Goal: Task Accomplishment & Management: Complete application form

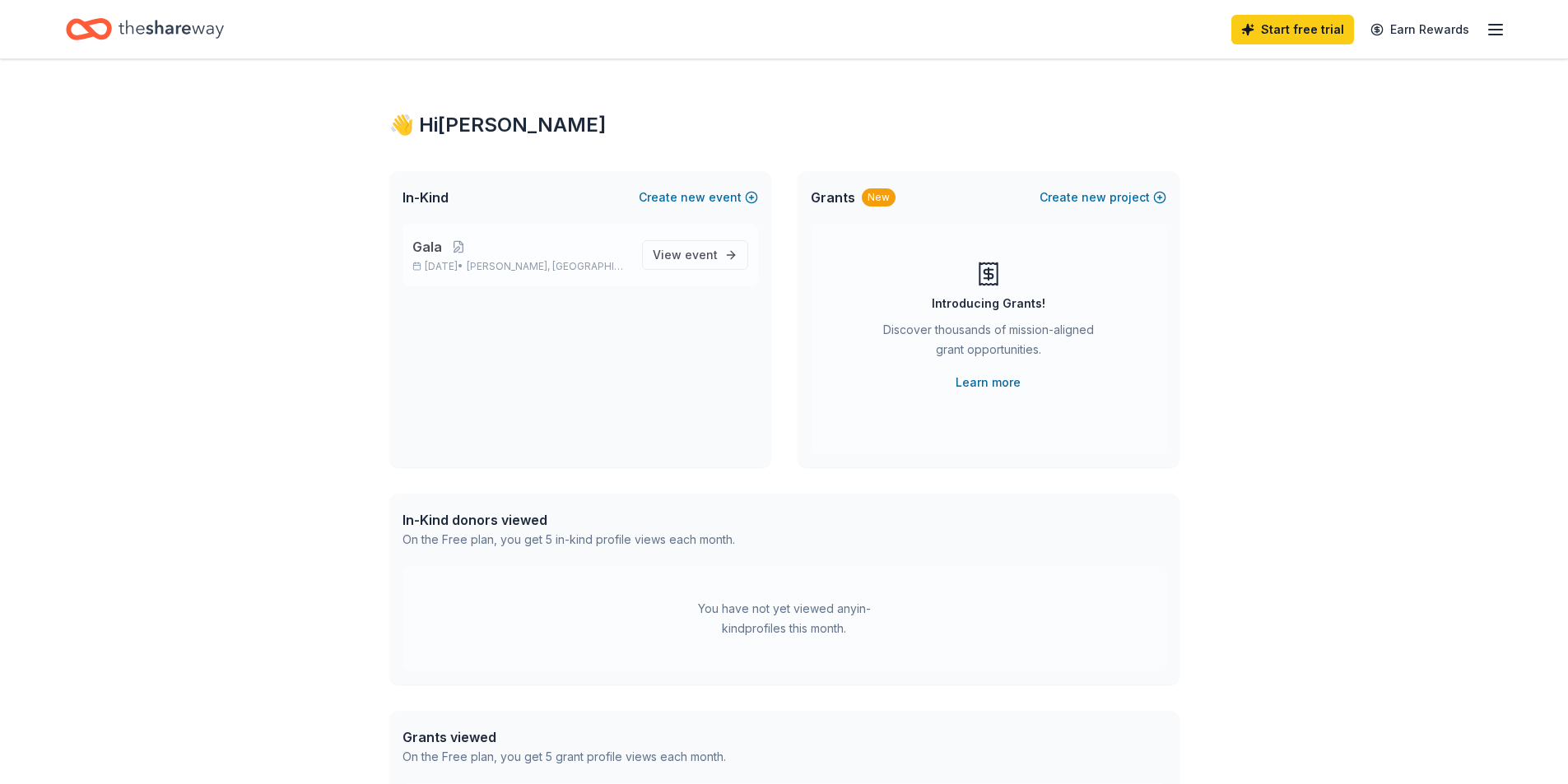
click at [577, 259] on div "Gala [DATE] • [GEOGRAPHIC_DATA], MD" at bounding box center [520, 255] width 217 height 36
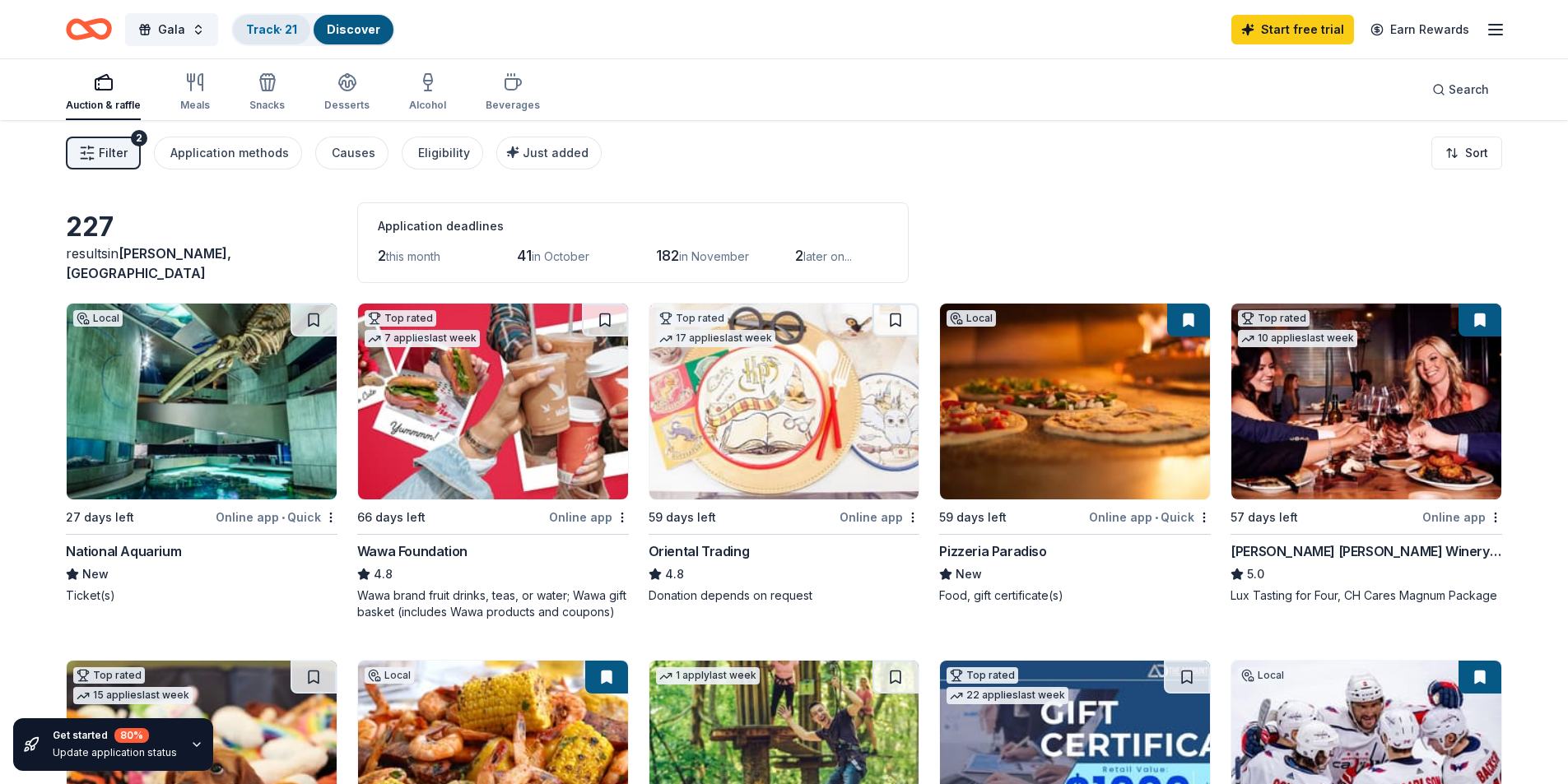
click at [290, 23] on link "Track · 21" at bounding box center [271, 28] width 51 height 14
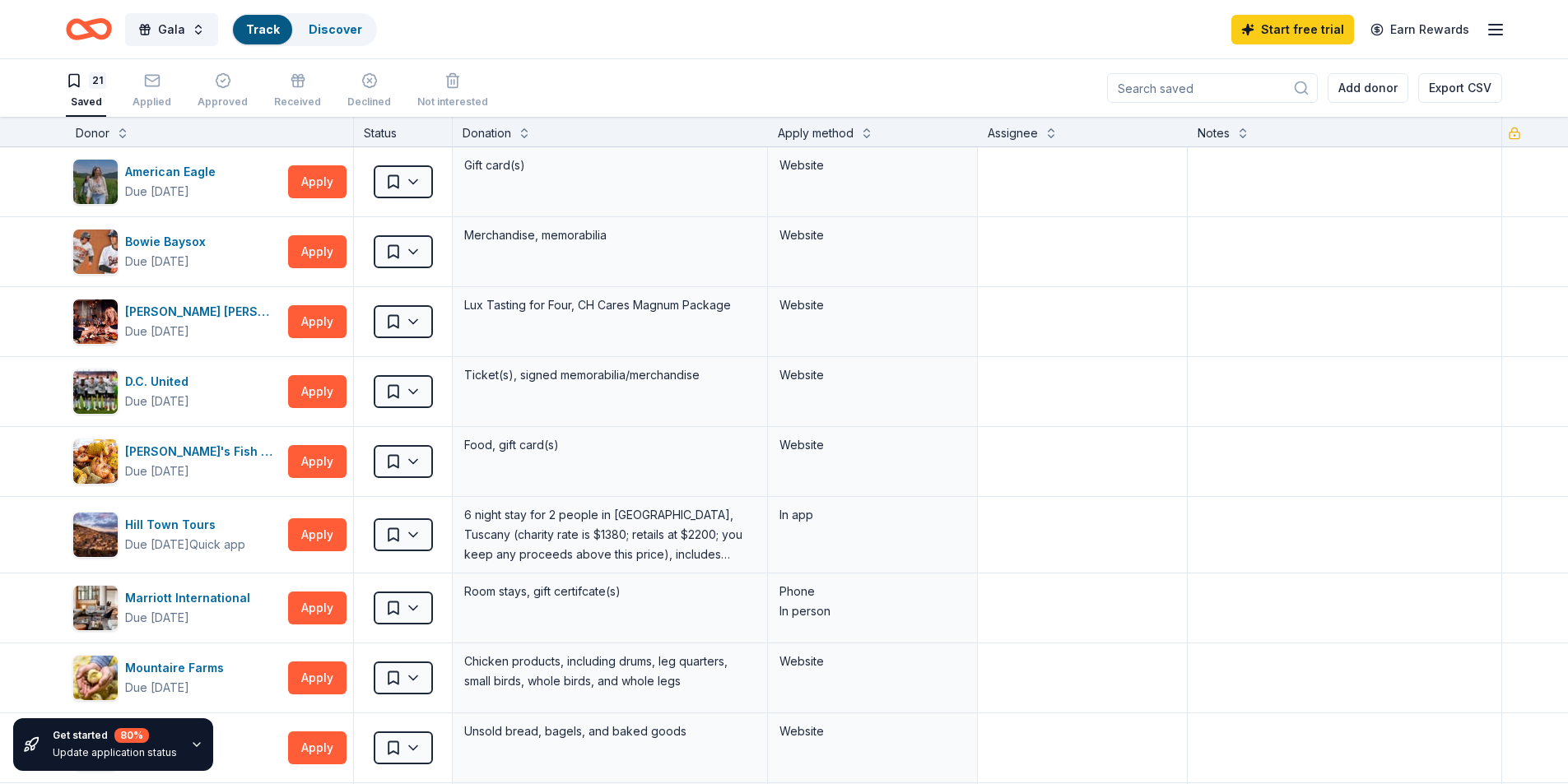
scroll to position [1, 0]
click at [162, 89] on div "Applied" at bounding box center [152, 90] width 39 height 36
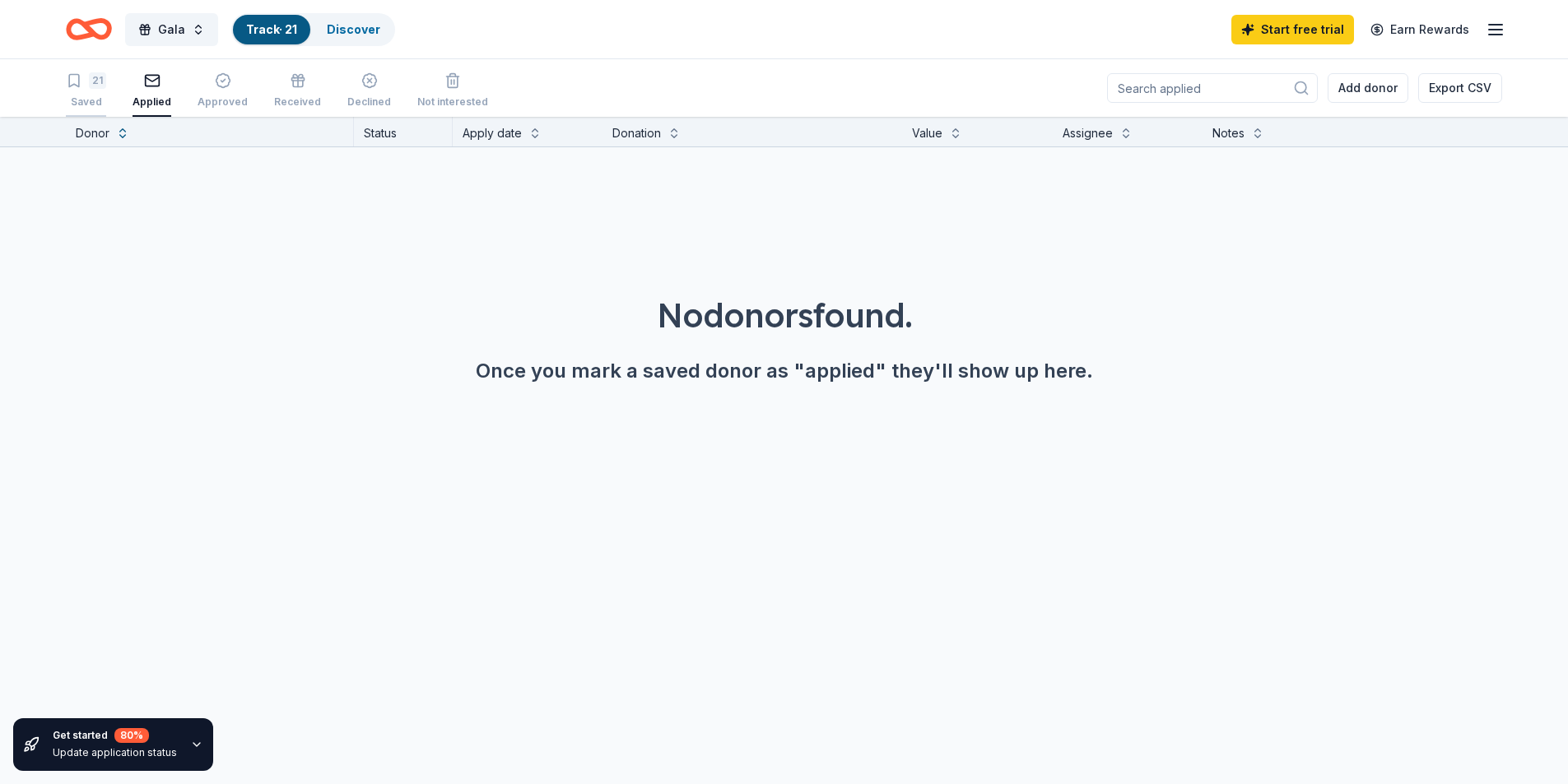
click at [87, 84] on div "21" at bounding box center [86, 81] width 40 height 16
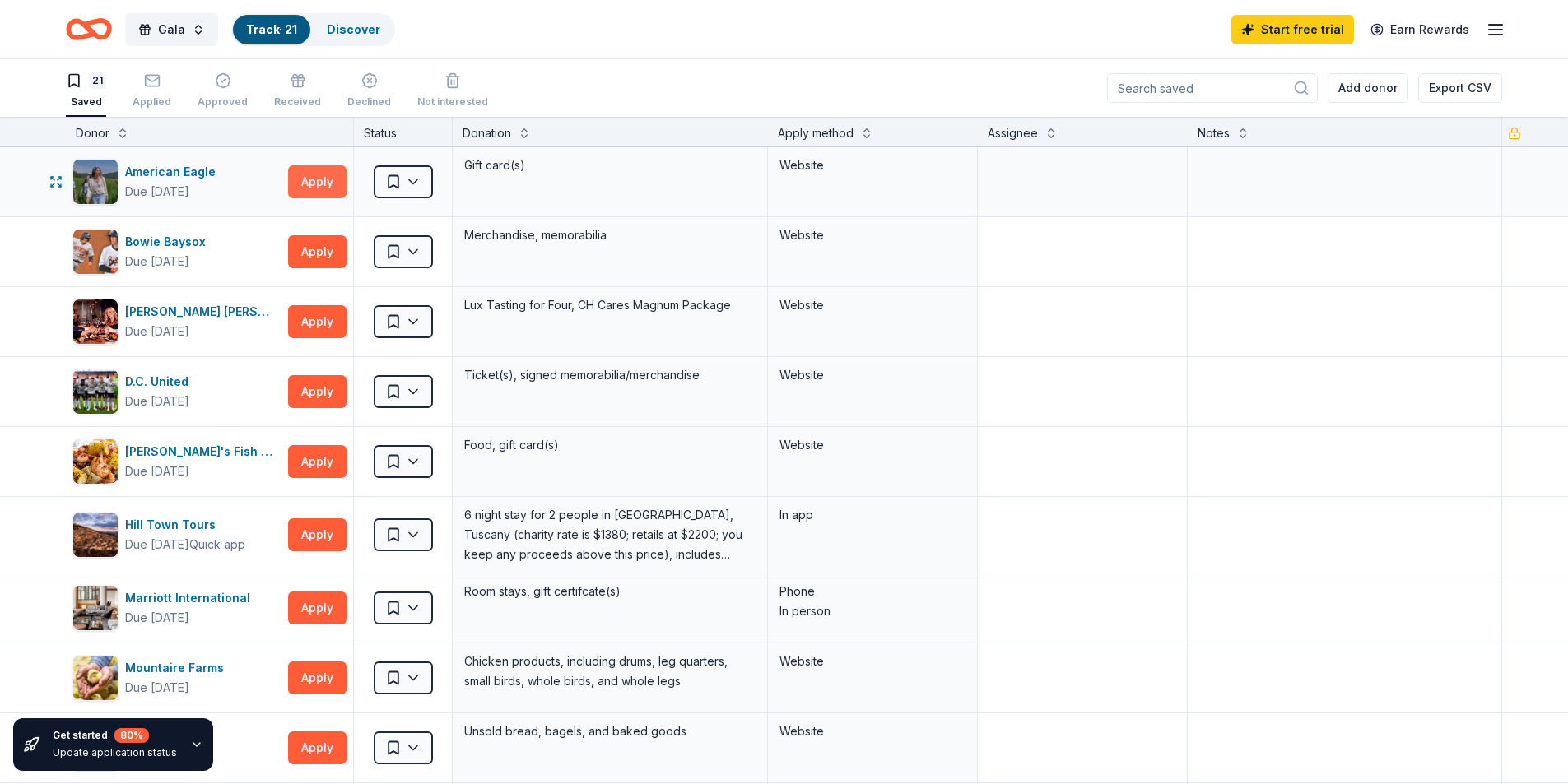
click at [317, 168] on button "Apply" at bounding box center [317, 181] width 58 height 33
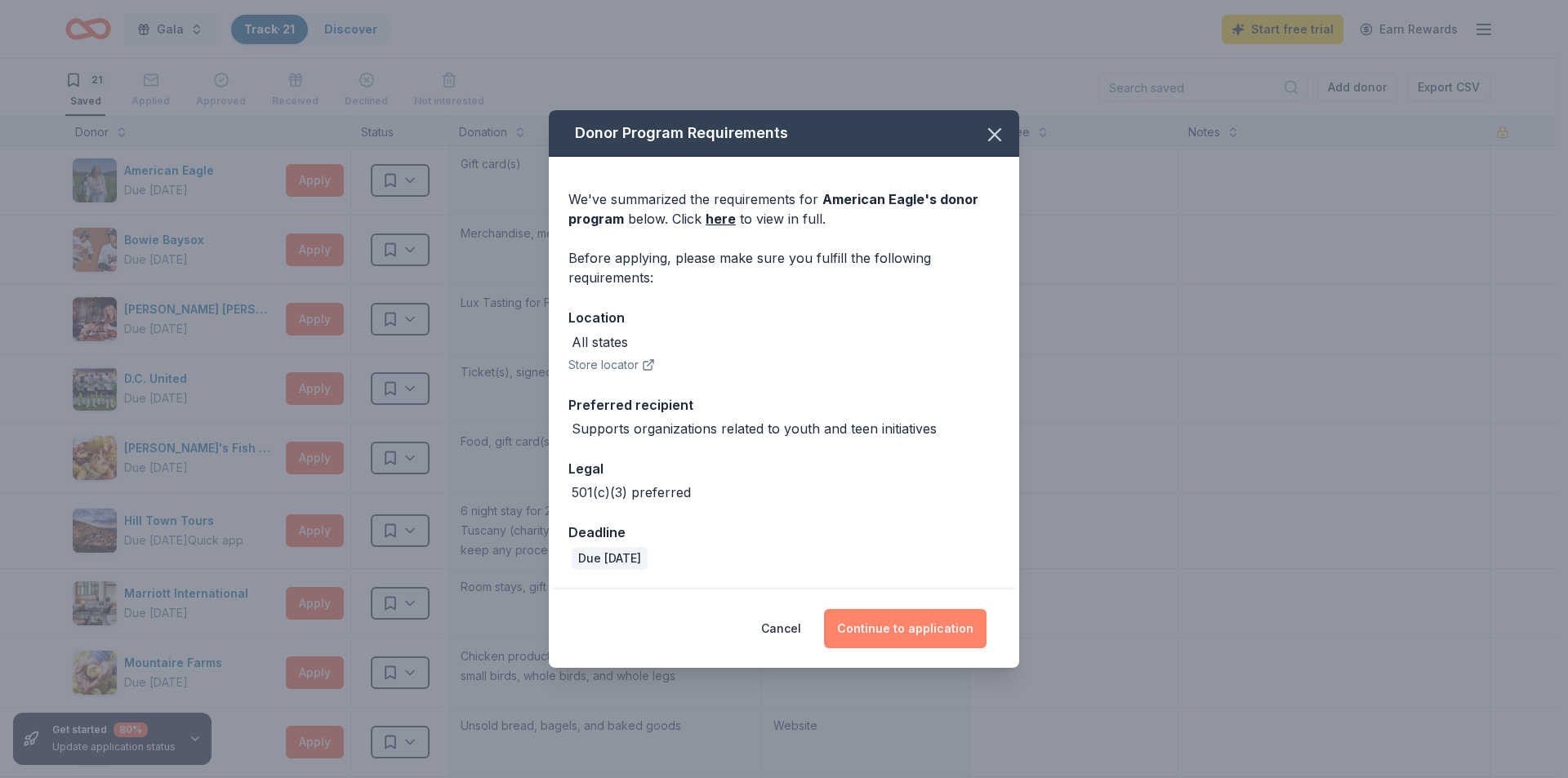
click at [885, 637] on button "Continue to application" at bounding box center [905, 629] width 162 height 40
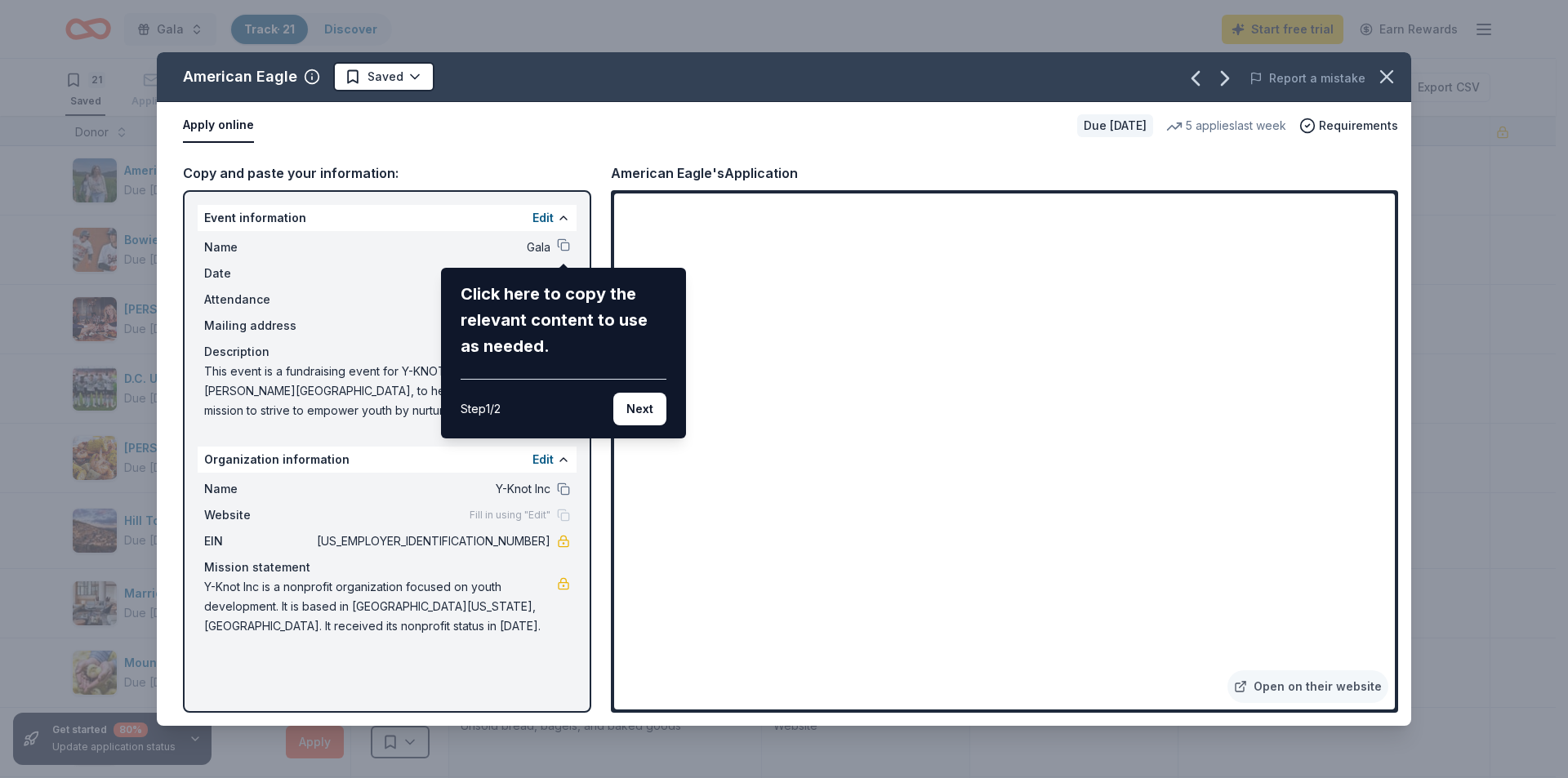
click at [568, 244] on div "American Eagle Saved Report a mistake Apply online Due in 57 days 5 applies las…" at bounding box center [784, 389] width 1255 height 674
click at [559, 249] on div "American Eagle Saved Report a mistake Apply online Due in 57 days 5 applies las…" at bounding box center [784, 389] width 1255 height 674
click at [638, 405] on button "Next" at bounding box center [639, 409] width 53 height 32
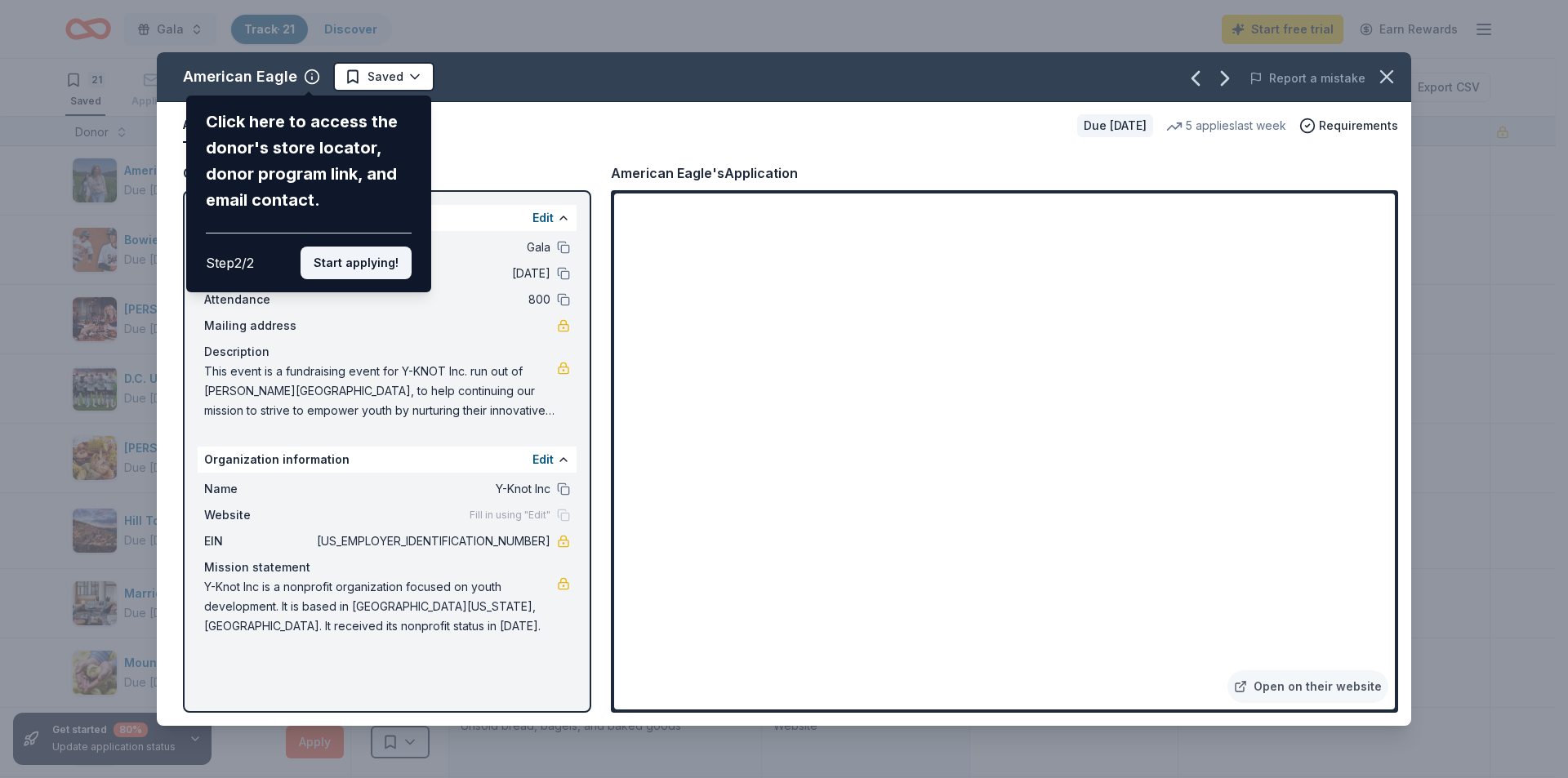
click at [400, 261] on button "Start applying!" at bounding box center [356, 263] width 111 height 32
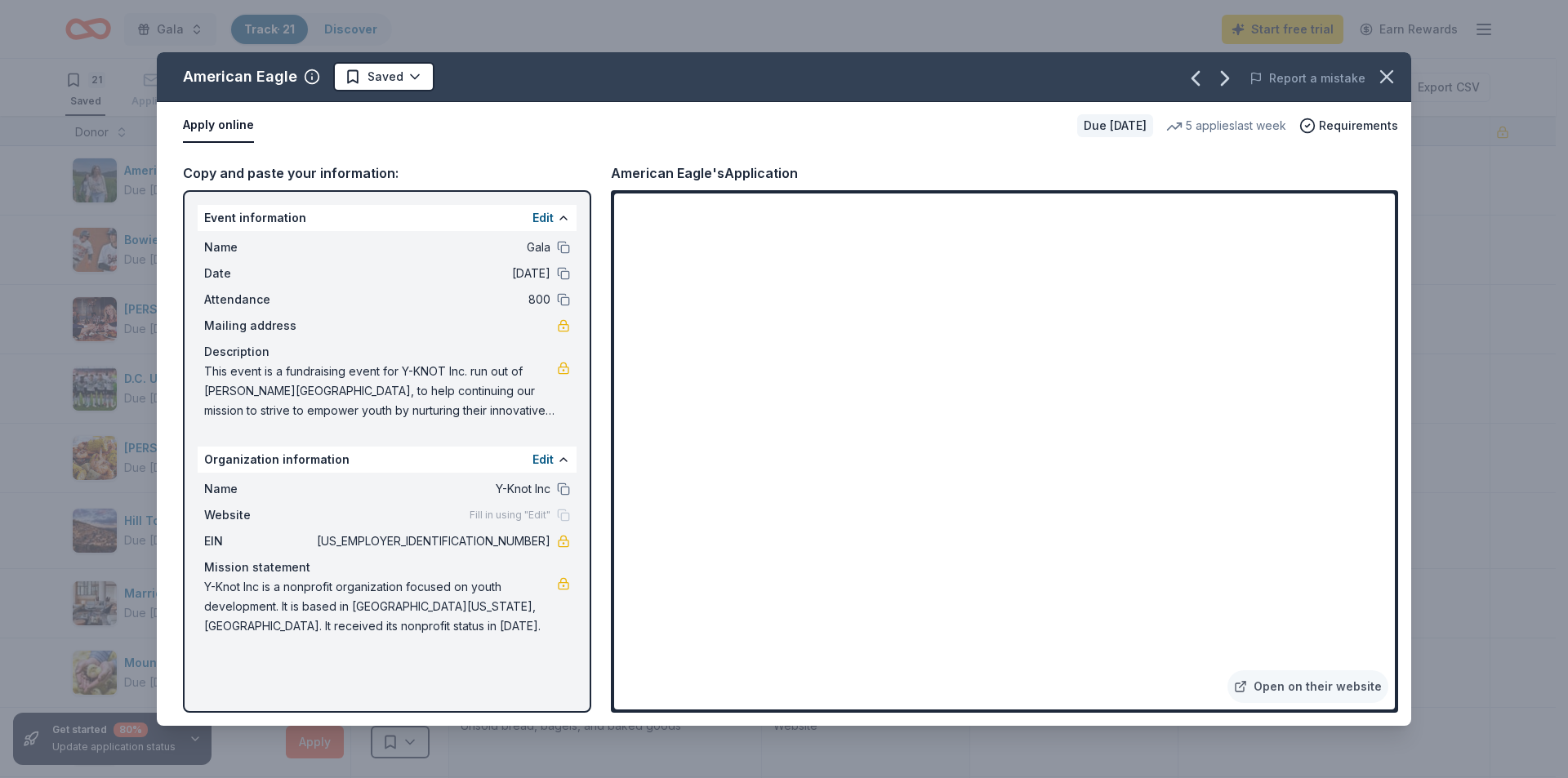
click at [559, 249] on div "American Eagle Saved Report a mistake Apply online Due in 57 days 5 applies las…" at bounding box center [784, 389] width 1255 height 674
click at [563, 248] on div "American Eagle Saved Report a mistake Apply online Due in 57 days 5 applies las…" at bounding box center [784, 389] width 1255 height 674
click at [564, 248] on div "American Eagle Saved Report a mistake Apply online Due in 57 days 5 applies las…" at bounding box center [784, 389] width 1255 height 674
click at [761, 464] on div "American Eagle Saved Report a mistake Apply online Due in 57 days 5 applies las…" at bounding box center [784, 389] width 1255 height 674
click at [745, 461] on div "American Eagle Saved Report a mistake Apply online Due in 57 days 5 applies las…" at bounding box center [784, 389] width 1255 height 674
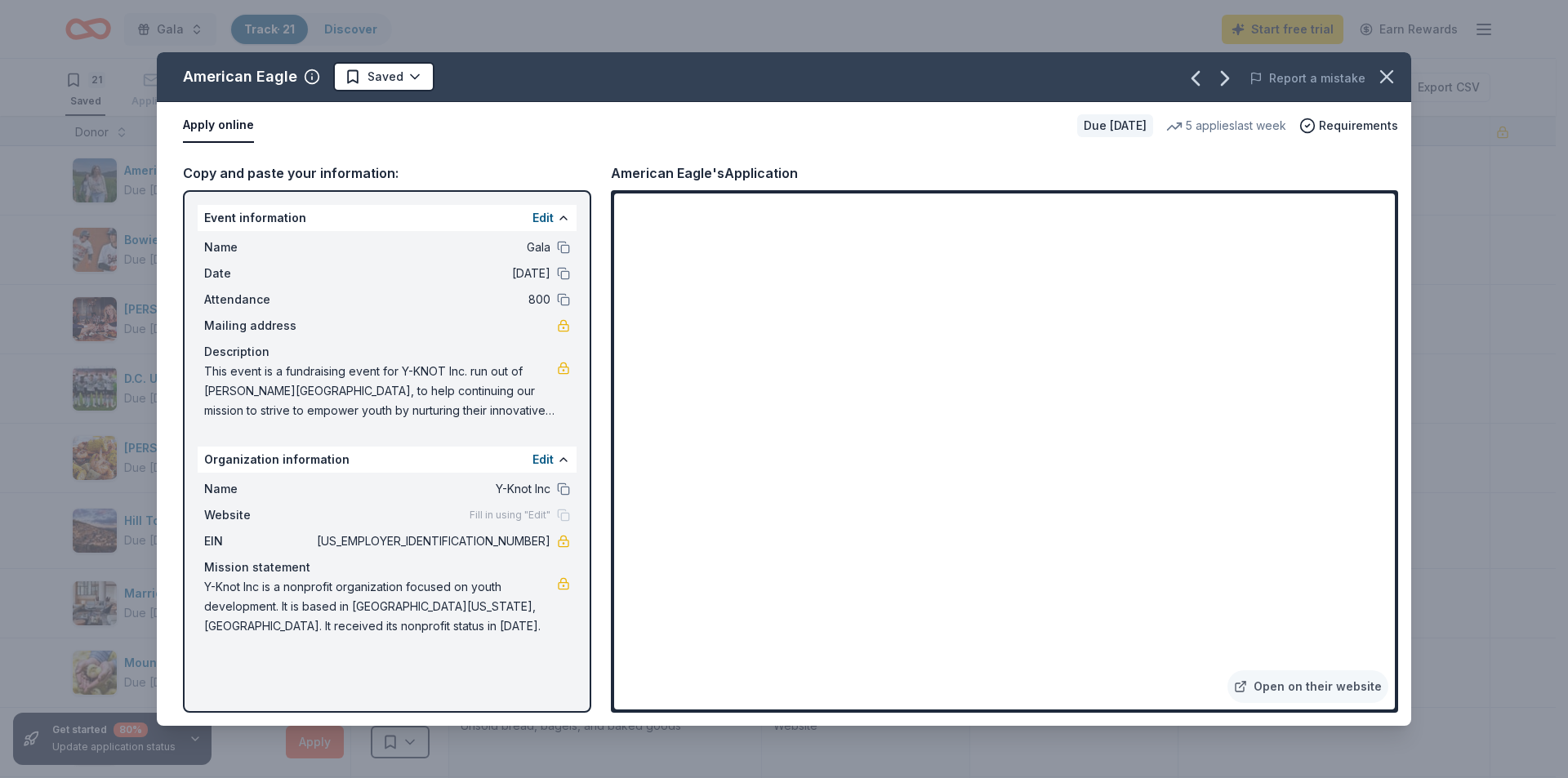
click at [766, 468] on div "American Eagle Saved Report a mistake Apply online Due in 57 days 5 applies las…" at bounding box center [784, 389] width 1255 height 674
click at [762, 459] on div "American Eagle Saved Report a mistake Apply online Due in 57 days 5 applies las…" at bounding box center [784, 389] width 1255 height 674
click at [761, 454] on div "American Eagle Saved Report a mistake Apply online Due in 57 days 5 applies las…" at bounding box center [784, 389] width 1255 height 674
click at [744, 466] on div "American Eagle Saved Report a mistake Apply online Due in 57 days 5 applies las…" at bounding box center [784, 389] width 1255 height 674
